Goal: Task Accomplishment & Management: Manage account settings

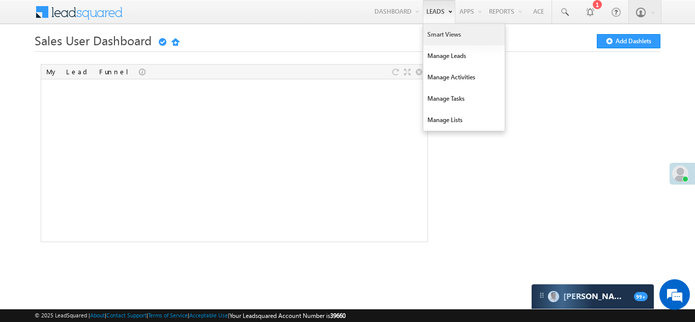
click at [434, 33] on link "Smart Views" at bounding box center [463, 34] width 81 height 21
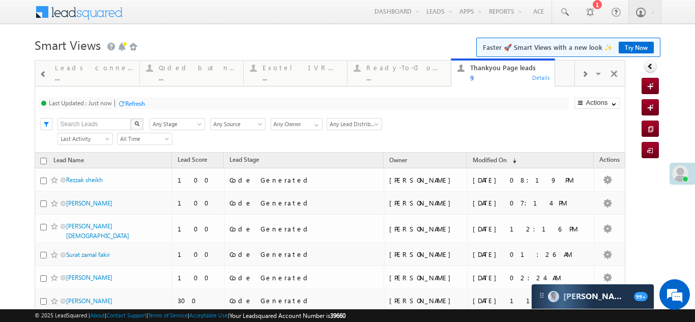
click at [582, 75] on span at bounding box center [585, 74] width 6 height 8
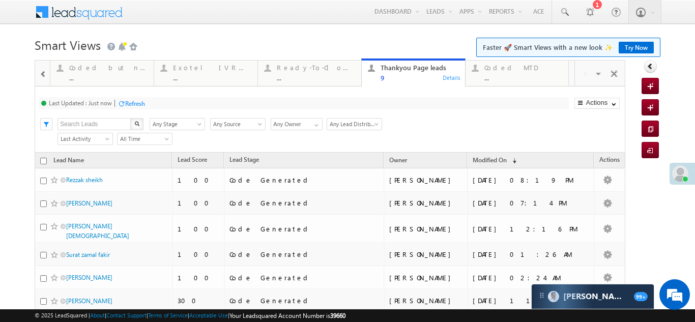
click at [40, 74] on span at bounding box center [43, 74] width 7 height 8
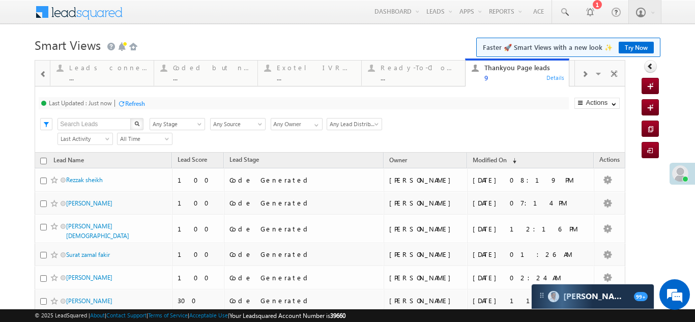
click at [40, 74] on span at bounding box center [43, 74] width 7 height 8
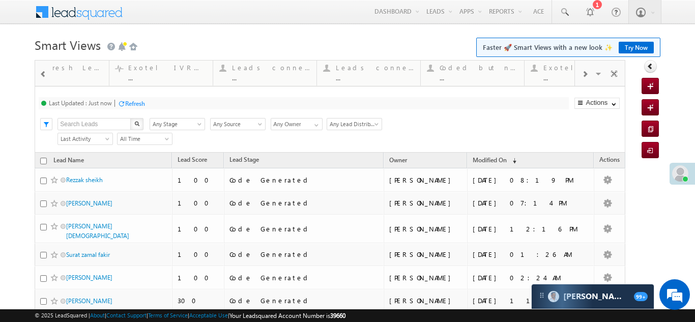
click at [40, 74] on span at bounding box center [43, 74] width 7 height 8
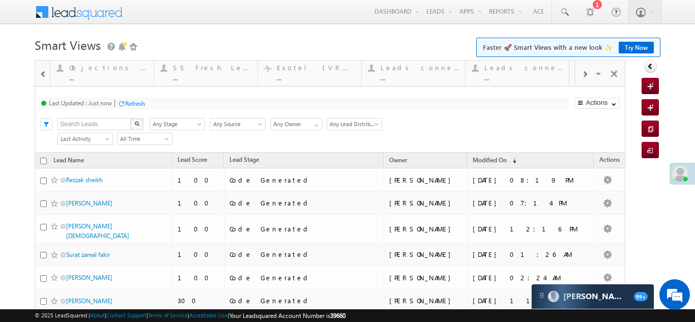
click at [40, 74] on span at bounding box center [43, 74] width 7 height 8
click at [41, 73] on span at bounding box center [43, 74] width 7 height 8
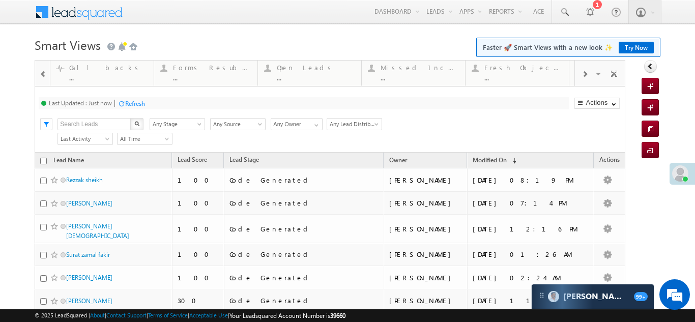
click at [41, 73] on span at bounding box center [43, 74] width 7 height 8
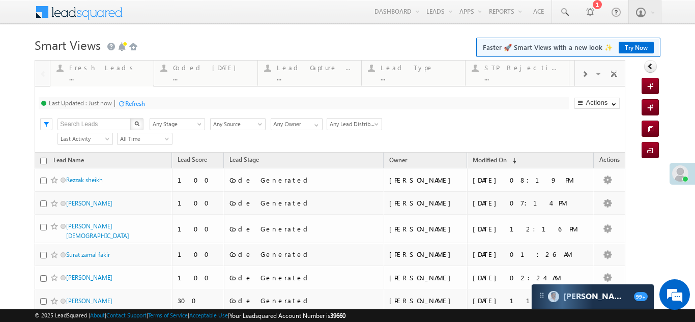
click at [41, 73] on div at bounding box center [42, 73] width 15 height 24
drag, startPoint x: 83, startPoint y: 70, endPoint x: 447, endPoint y: 72, distance: 363.8
drag, startPoint x: 96, startPoint y: 71, endPoint x: 425, endPoint y: 83, distance: 329.9
drag, startPoint x: 304, startPoint y: 72, endPoint x: 473, endPoint y: 76, distance: 168.5
click at [582, 73] on span at bounding box center [585, 74] width 6 height 8
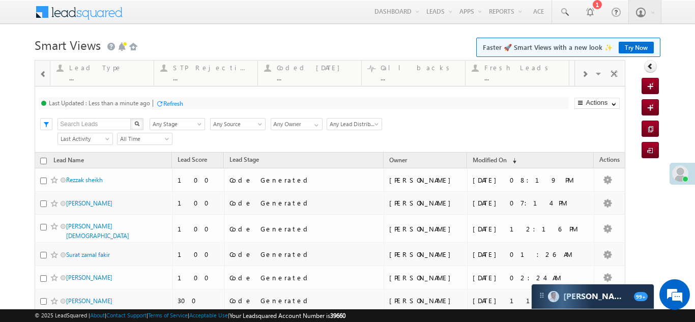
click at [582, 73] on span at bounding box center [585, 74] width 6 height 8
drag, startPoint x: 96, startPoint y: 74, endPoint x: 402, endPoint y: 76, distance: 305.8
drag, startPoint x: 195, startPoint y: 69, endPoint x: 450, endPoint y: 73, distance: 255.0
drag, startPoint x: 402, startPoint y: 75, endPoint x: 492, endPoint y: 70, distance: 90.2
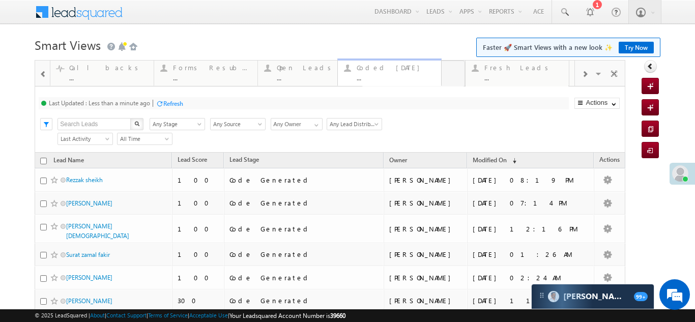
drag, startPoint x: 298, startPoint y: 75, endPoint x: 408, endPoint y: 77, distance: 109.9
click at [582, 73] on span at bounding box center [585, 74] width 6 height 8
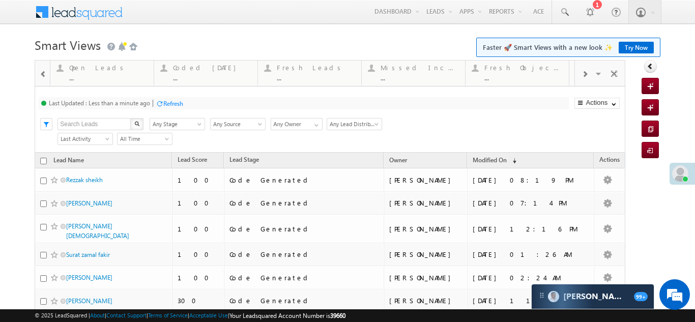
click at [582, 73] on span at bounding box center [585, 74] width 6 height 8
drag, startPoint x: 199, startPoint y: 73, endPoint x: 494, endPoint y: 77, distance: 294.6
drag, startPoint x: 100, startPoint y: 72, endPoint x: 407, endPoint y: 75, distance: 307.3
click at [582, 75] on span at bounding box center [585, 74] width 6 height 8
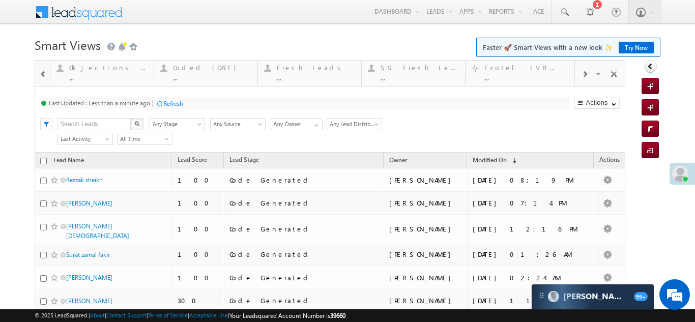
click at [582, 75] on span at bounding box center [585, 74] width 6 height 8
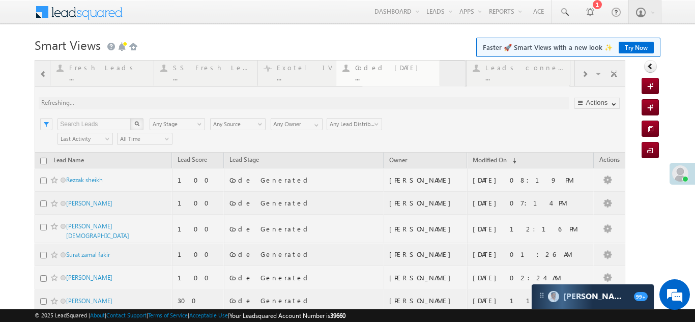
drag, startPoint x: 99, startPoint y: 75, endPoint x: 385, endPoint y: 78, distance: 286.5
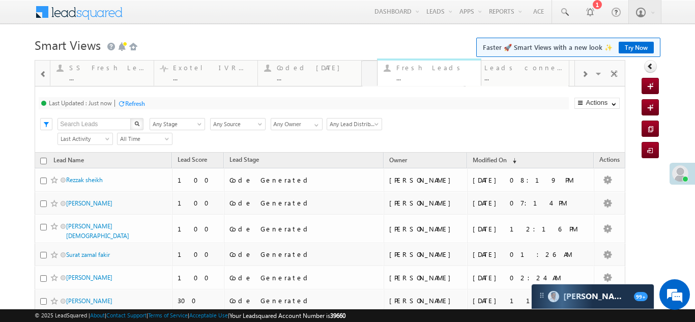
drag, startPoint x: 101, startPoint y: 75, endPoint x: 433, endPoint y: 75, distance: 331.8
click at [582, 75] on span at bounding box center [585, 74] width 6 height 8
drag, startPoint x: 205, startPoint y: 69, endPoint x: 488, endPoint y: 74, distance: 283.5
drag, startPoint x: 106, startPoint y: 75, endPoint x: 411, endPoint y: 79, distance: 304.8
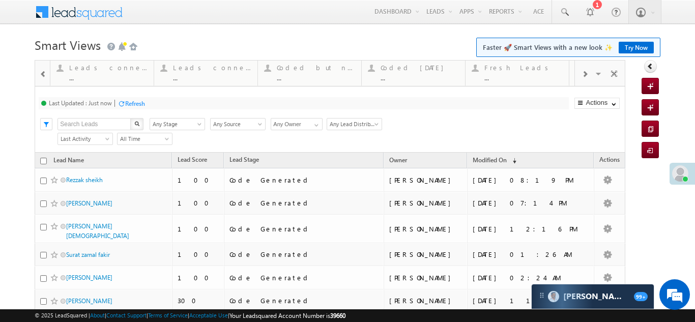
click at [582, 74] on span at bounding box center [585, 74] width 6 height 8
drag, startPoint x: 179, startPoint y: 75, endPoint x: 437, endPoint y: 76, distance: 257.5
drag, startPoint x: 186, startPoint y: 72, endPoint x: 419, endPoint y: 87, distance: 233.5
click at [582, 74] on span at bounding box center [585, 74] width 6 height 8
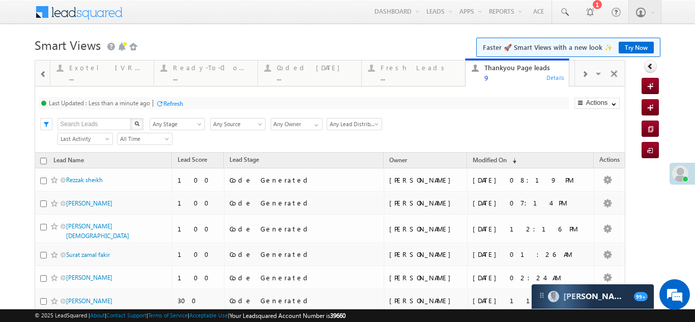
click at [582, 74] on span at bounding box center [585, 74] width 6 height 8
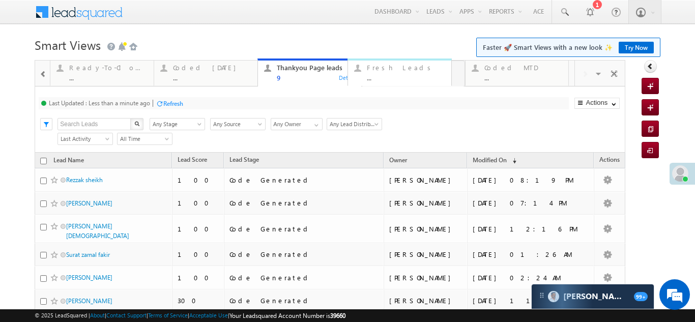
drag, startPoint x: 291, startPoint y: 72, endPoint x: 384, endPoint y: 74, distance: 93.1
drag, startPoint x: 184, startPoint y: 73, endPoint x: 247, endPoint y: 74, distance: 63.1
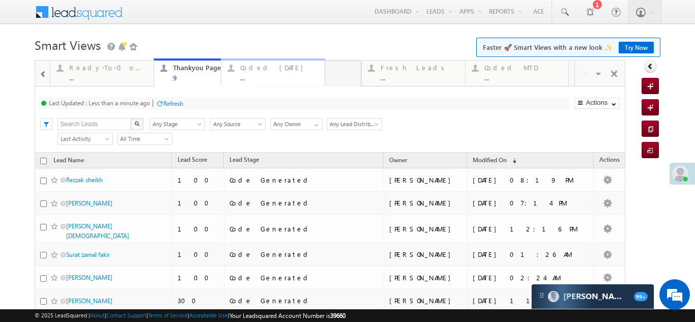
drag, startPoint x: 213, startPoint y: 72, endPoint x: 282, endPoint y: 73, distance: 68.7
click at [407, 69] on div "Fresh Leads" at bounding box center [420, 68] width 78 height 8
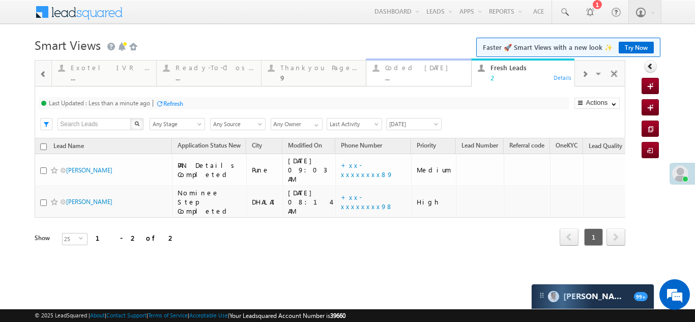
click at [407, 73] on div "Coded [DATE] ..." at bounding box center [424, 72] width 79 height 20
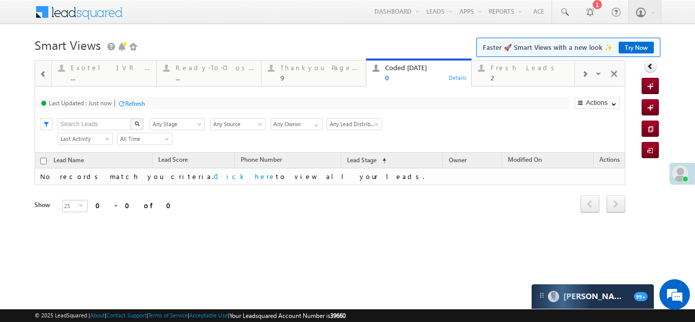
click at [684, 172] on span at bounding box center [680, 173] width 16 height 16
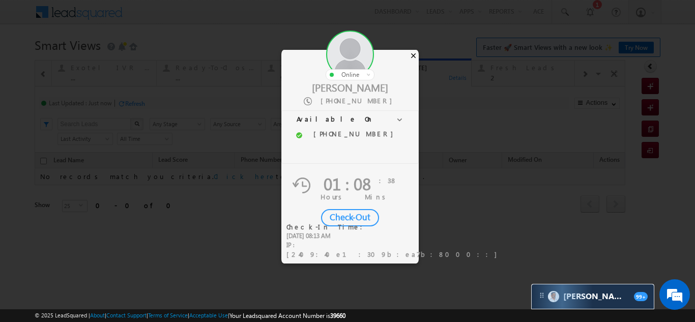
click at [415, 54] on div "×" at bounding box center [413, 55] width 11 height 11
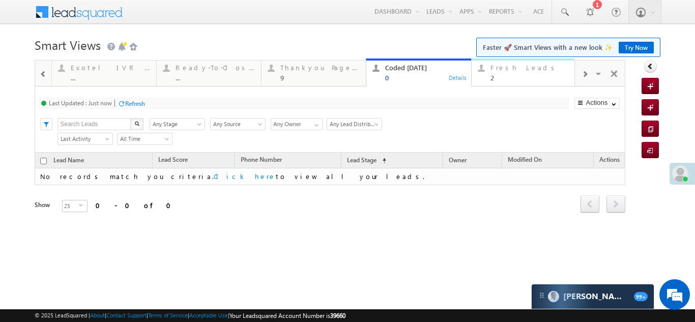
click at [510, 69] on div "Fresh Leads" at bounding box center [530, 68] width 79 height 8
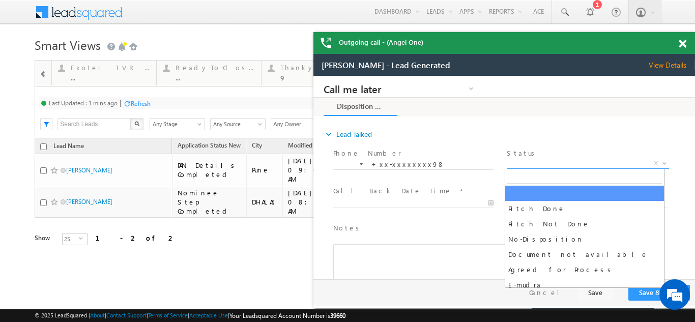
click at [552, 159] on span "X" at bounding box center [588, 164] width 162 height 10
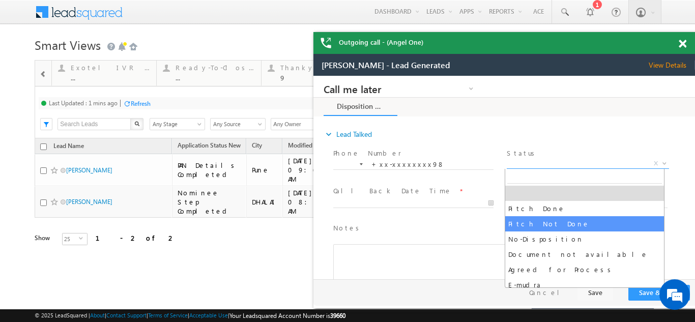
select select "Pitch Not Done"
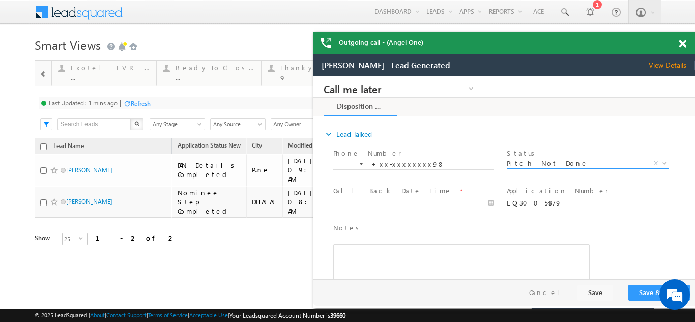
type input "[DATE] 9:23 AM"
click at [376, 201] on input "[DATE] 9:23 AM" at bounding box center [413, 203] width 160 height 10
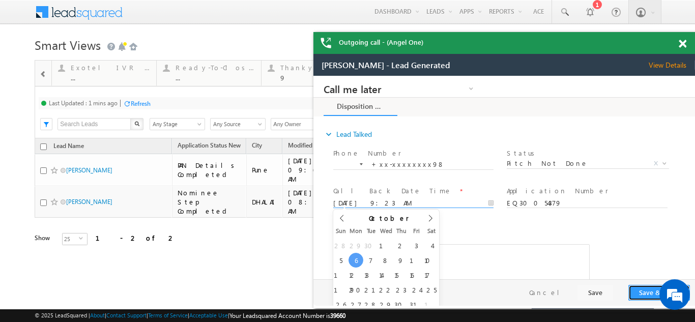
click at [643, 293] on button "Save & Close" at bounding box center [659, 293] width 62 height 16
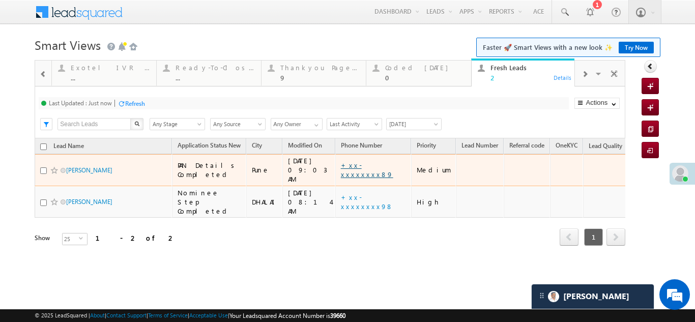
click at [354, 164] on link "+xx-xxxxxxxx89" at bounding box center [367, 170] width 52 height 18
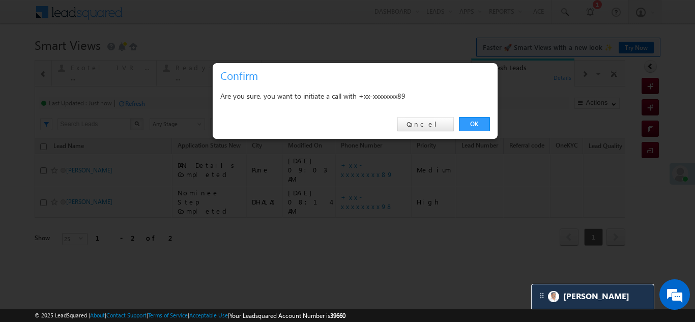
click at [476, 124] on link "OK" at bounding box center [474, 124] width 31 height 14
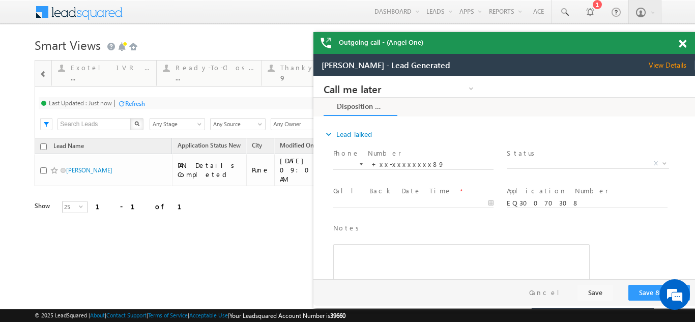
click at [664, 67] on span "View Details" at bounding box center [672, 65] width 46 height 9
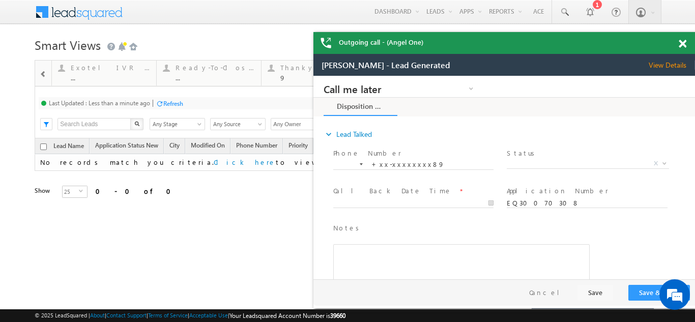
click at [543, 158] on span "Status *" at bounding box center [587, 153] width 161 height 11
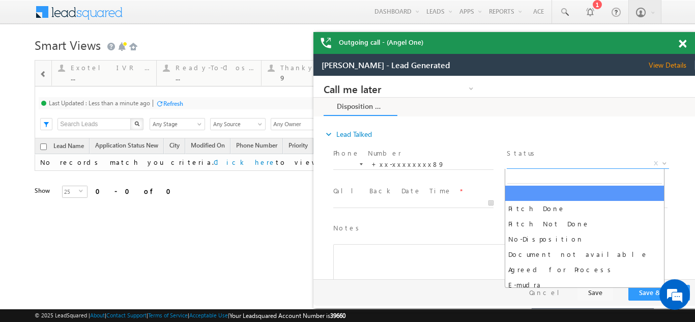
click at [543, 161] on span "X" at bounding box center [588, 164] width 162 height 10
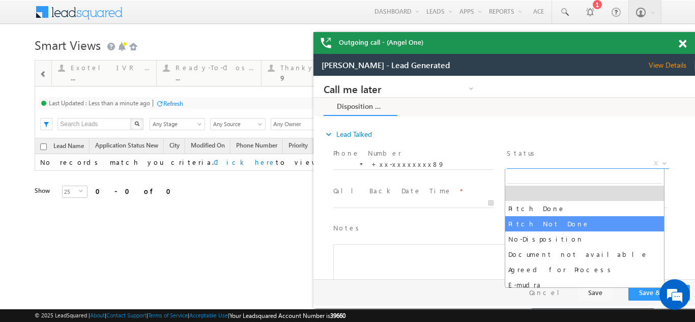
select select "Pitch Not Done"
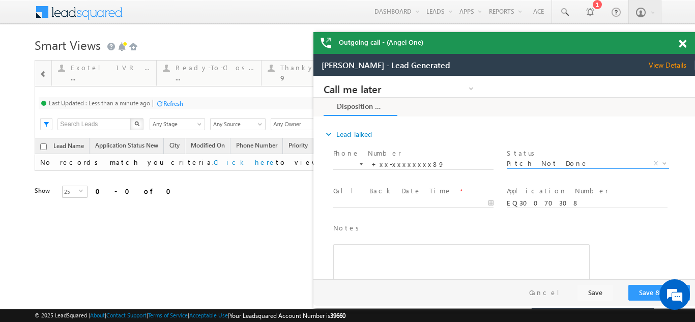
type input "[DATE] 9:23 AM"
click at [401, 201] on input "[DATE] 9:23 AM" at bounding box center [413, 203] width 160 height 10
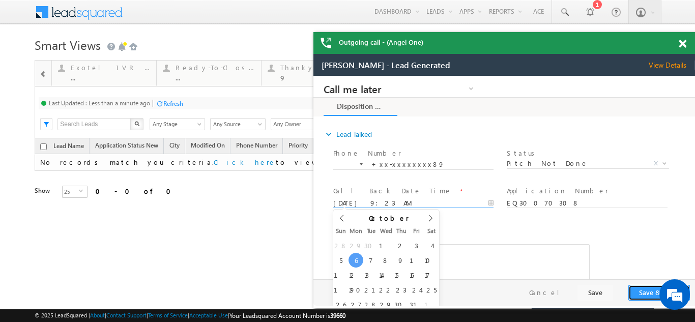
click at [648, 297] on button "Save & Close" at bounding box center [659, 293] width 62 height 16
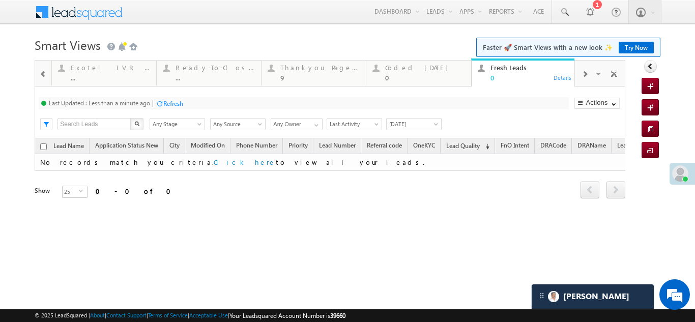
click at [585, 74] on span at bounding box center [585, 74] width 6 height 8
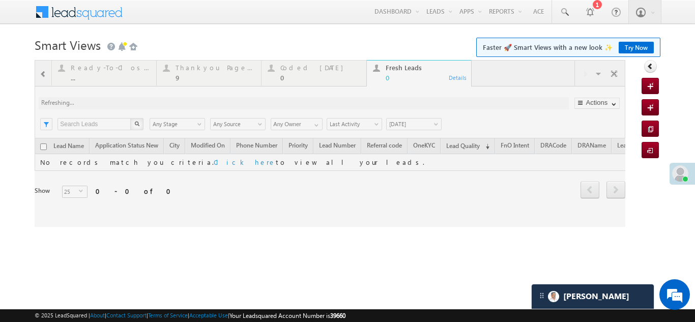
click at [295, 71] on div at bounding box center [330, 143] width 591 height 167
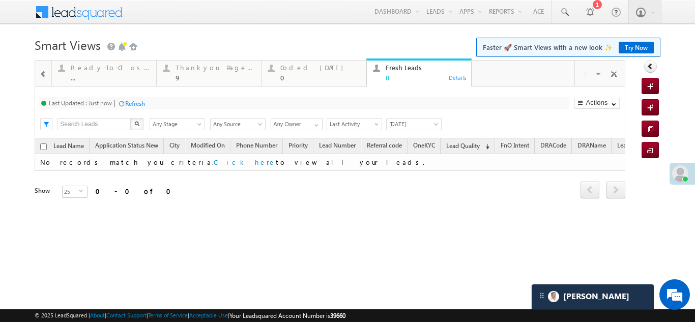
click at [44, 74] on span at bounding box center [43, 74] width 7 height 8
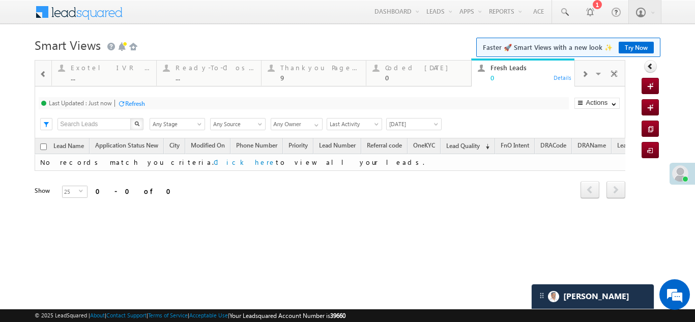
click at [44, 74] on span at bounding box center [43, 74] width 7 height 8
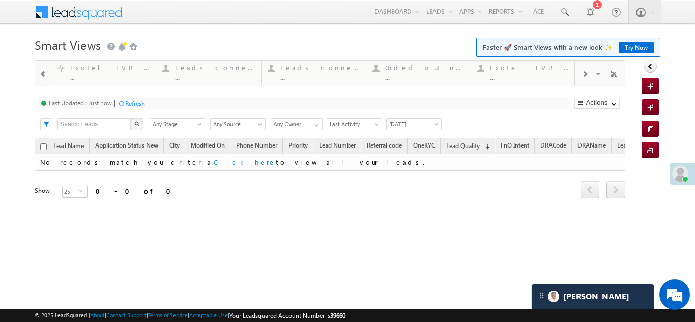
click at [44, 74] on span at bounding box center [43, 74] width 7 height 8
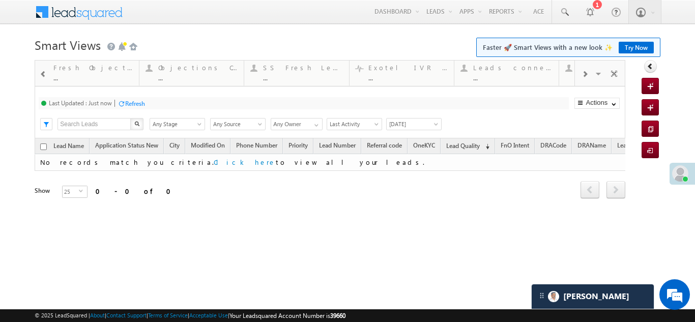
click at [44, 74] on span at bounding box center [43, 74] width 7 height 8
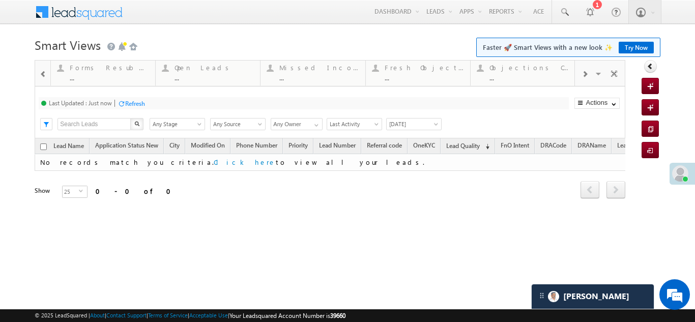
click at [44, 74] on span at bounding box center [43, 74] width 7 height 8
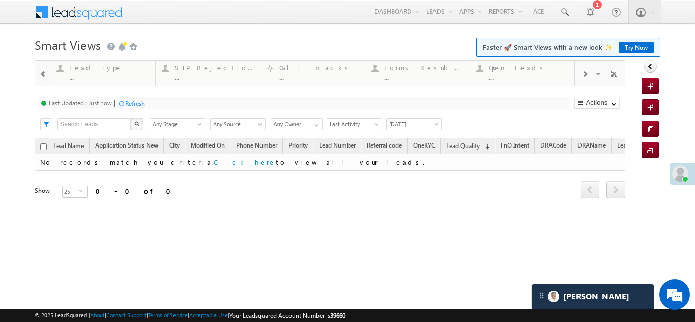
click at [44, 74] on span at bounding box center [43, 74] width 7 height 8
click at [44, 74] on div at bounding box center [42, 73] width 15 height 24
drag, startPoint x: 110, startPoint y: 67, endPoint x: 642, endPoint y: 105, distance: 533.1
click at [584, 75] on span at bounding box center [585, 74] width 6 height 8
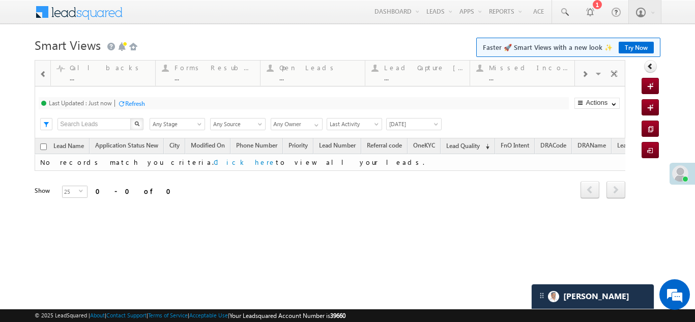
click at [584, 75] on span at bounding box center [585, 74] width 6 height 8
click at [585, 73] on span at bounding box center [585, 74] width 6 height 8
drag, startPoint x: 107, startPoint y: 70, endPoint x: 547, endPoint y: 87, distance: 440.5
click at [582, 74] on span at bounding box center [585, 74] width 6 height 8
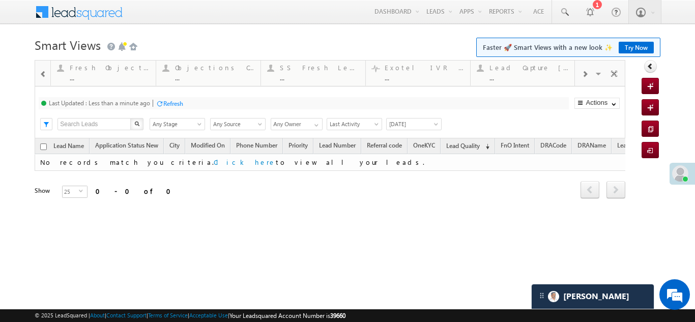
click at [581, 74] on div at bounding box center [584, 73] width 19 height 23
click at [585, 74] on span at bounding box center [585, 74] width 6 height 8
drag, startPoint x: 105, startPoint y: 74, endPoint x: 447, endPoint y: 97, distance: 343.2
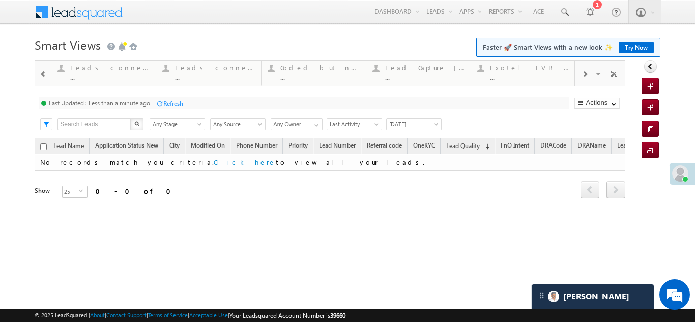
click at [587, 73] on span at bounding box center [585, 74] width 6 height 8
drag, startPoint x: 111, startPoint y: 69, endPoint x: 336, endPoint y: 84, distance: 225.4
drag, startPoint x: 325, startPoint y: 71, endPoint x: 392, endPoint y: 70, distance: 67.7
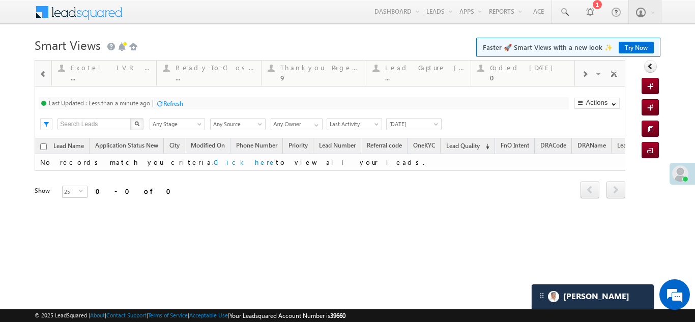
click at [588, 76] on span at bounding box center [585, 74] width 6 height 8
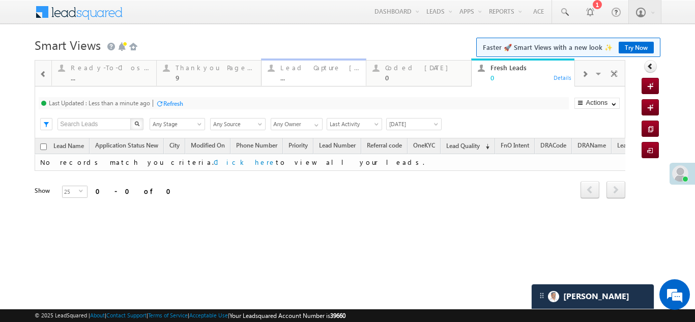
click at [304, 67] on div "Lead Capture [DATE]" at bounding box center [319, 68] width 79 height 8
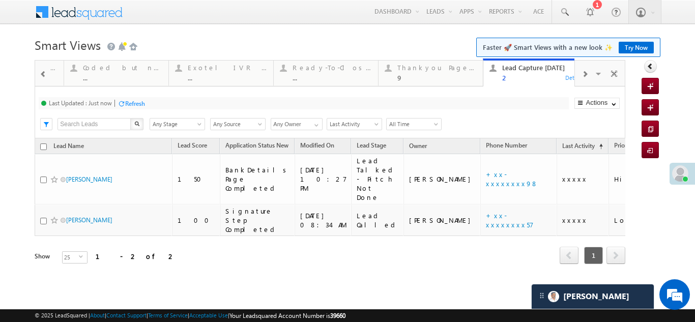
click at [585, 74] on span at bounding box center [585, 74] width 6 height 8
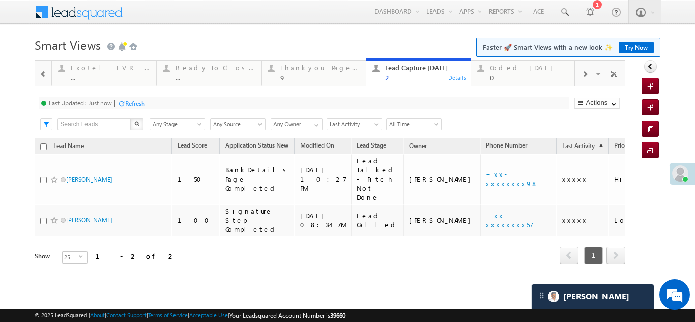
click at [585, 74] on span at bounding box center [585, 74] width 6 height 8
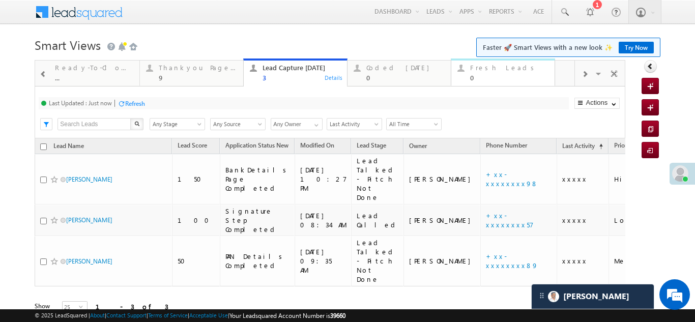
click at [488, 69] on div "Fresh Leads" at bounding box center [509, 68] width 78 height 8
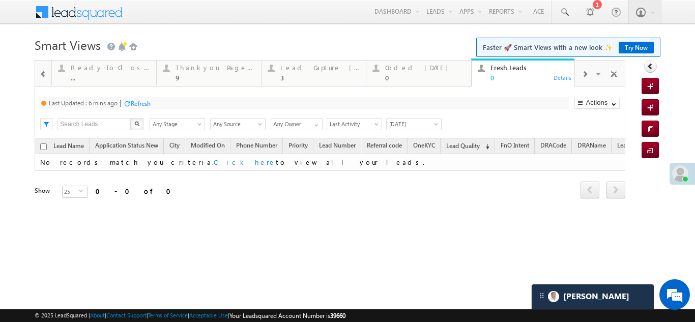
click at [145, 105] on div "Refresh" at bounding box center [141, 104] width 20 height 8
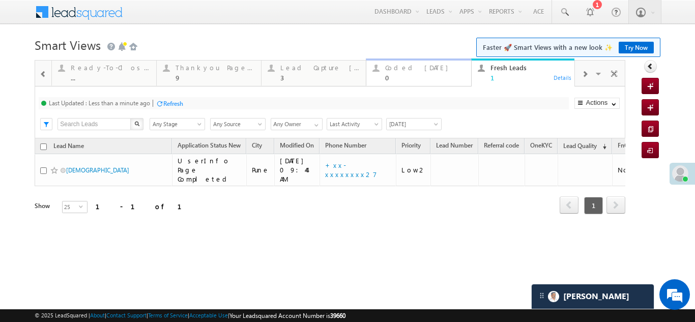
click at [412, 70] on div "Coded [DATE]" at bounding box center [424, 68] width 79 height 8
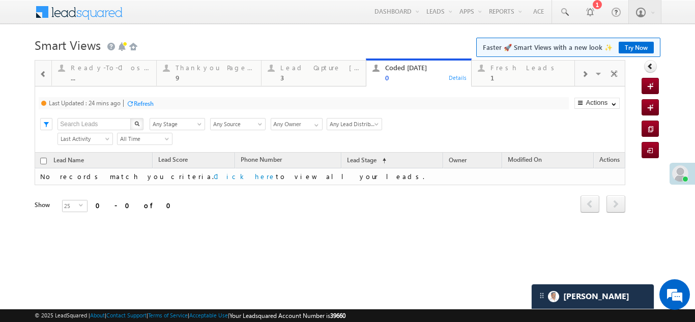
click at [151, 104] on div "Refresh" at bounding box center [144, 104] width 20 height 8
click at [318, 67] on div "Lead Capture [DATE]" at bounding box center [319, 68] width 79 height 8
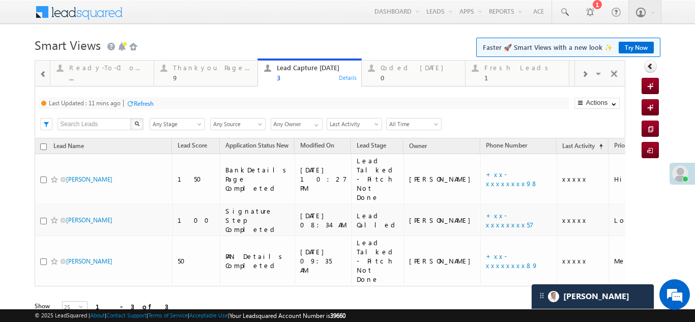
click at [141, 102] on div "Refresh" at bounding box center [144, 104] width 20 height 8
click at [505, 68] on div "Fresh Leads" at bounding box center [523, 68] width 78 height 8
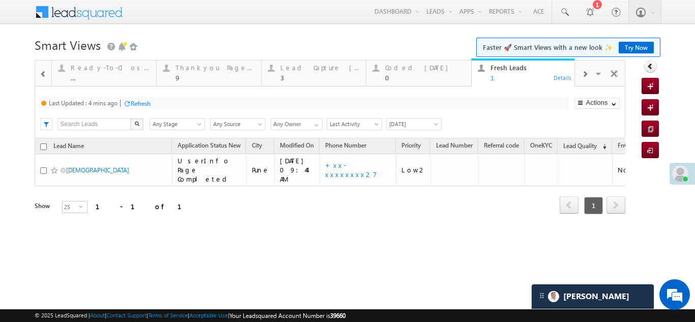
click at [142, 104] on div "Refresh" at bounding box center [141, 104] width 20 height 8
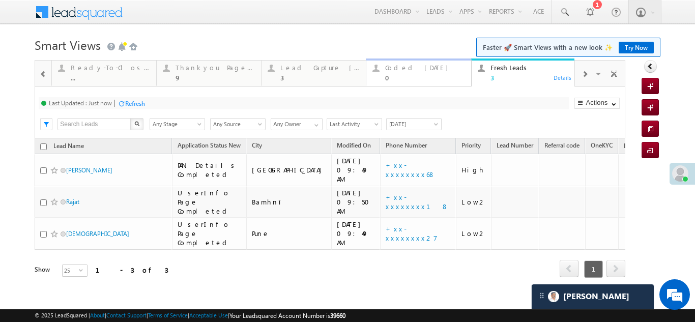
click at [410, 66] on div "Coded [DATE]" at bounding box center [424, 68] width 79 height 8
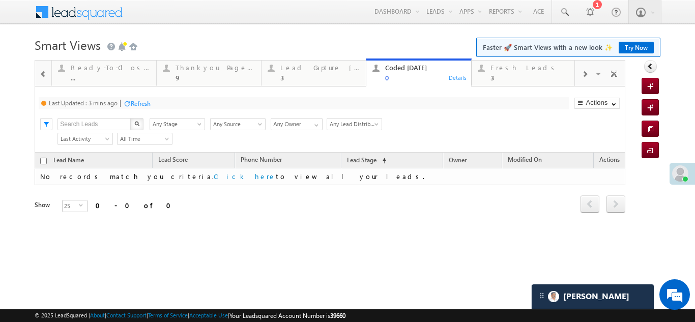
click at [138, 105] on div "Refresh" at bounding box center [141, 104] width 20 height 8
click at [508, 73] on div "Fresh Leads 3" at bounding box center [530, 72] width 79 height 20
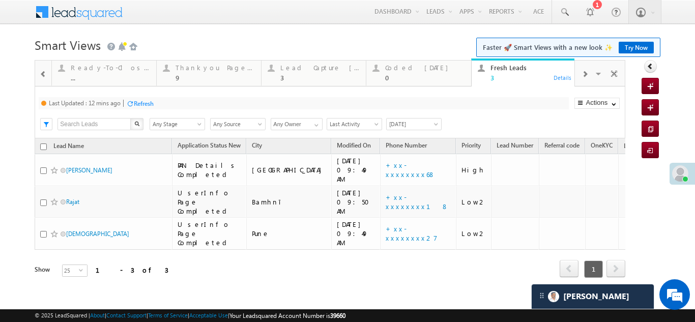
click at [149, 106] on div "Refresh" at bounding box center [144, 104] width 20 height 8
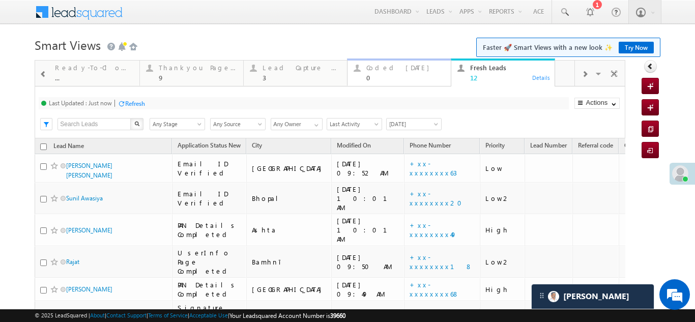
click at [390, 67] on div "Coded [DATE]" at bounding box center [405, 68] width 78 height 8
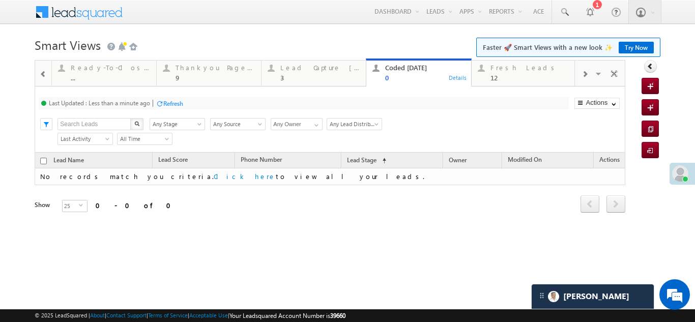
click at [172, 103] on div "Refresh" at bounding box center [173, 104] width 20 height 8
click at [290, 67] on div "Lead Capture [DATE]" at bounding box center [319, 68] width 79 height 8
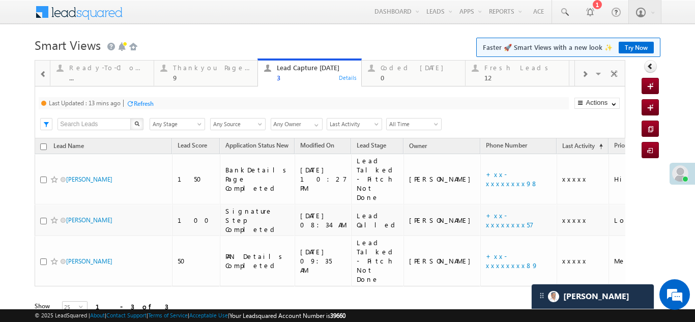
click at [146, 107] on div "Refresh" at bounding box center [144, 104] width 20 height 8
click at [401, 72] on div "Coded [DATE] 0" at bounding box center [420, 72] width 78 height 20
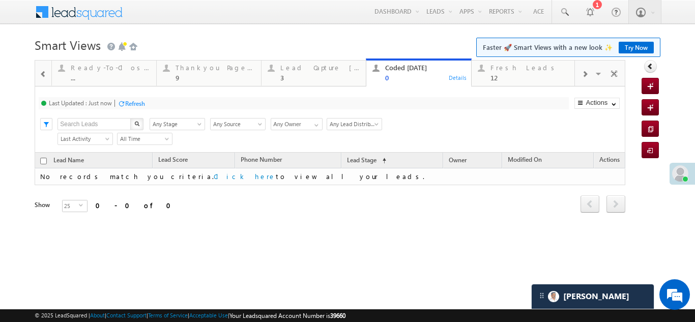
click at [140, 102] on div "Refresh" at bounding box center [135, 104] width 20 height 8
click at [507, 75] on div "12" at bounding box center [530, 78] width 79 height 8
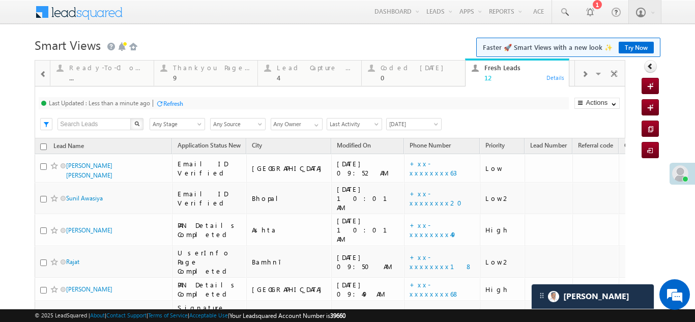
click at [173, 101] on div "Refresh" at bounding box center [173, 104] width 20 height 8
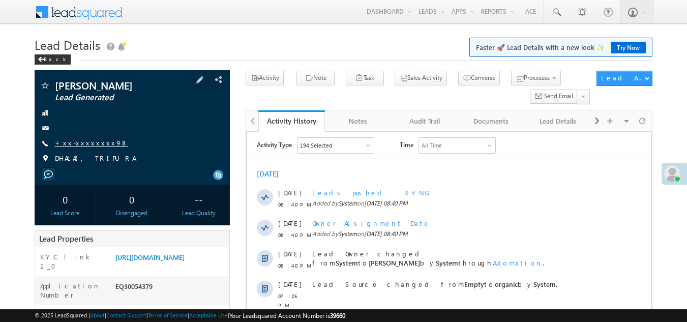
click at [83, 143] on link "+xx-xxxxxxxx98" at bounding box center [91, 142] width 73 height 9
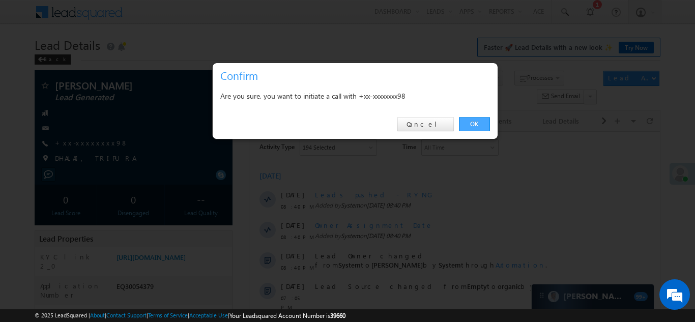
click at [475, 122] on link "OK" at bounding box center [474, 124] width 31 height 14
